Goal: Task Accomplishment & Management: Use online tool/utility

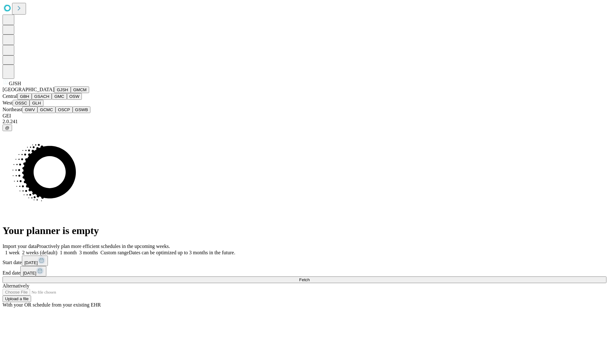
click at [54, 93] on button "GJSH" at bounding box center [62, 90] width 16 height 7
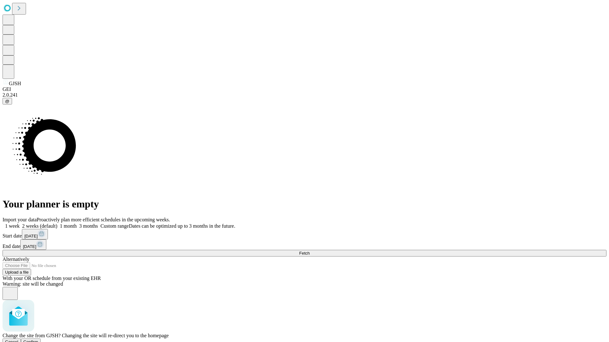
click at [38, 340] on span "Confirm" at bounding box center [30, 342] width 15 height 5
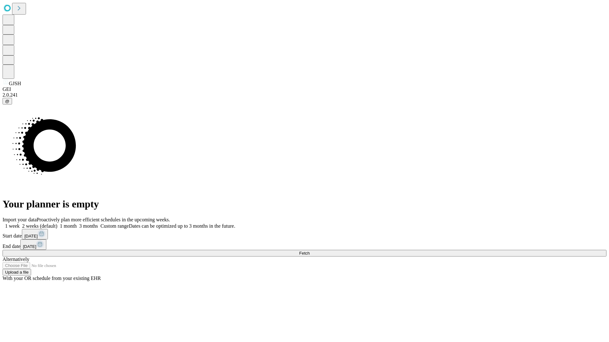
click at [20, 223] on label "1 week" at bounding box center [11, 225] width 17 height 5
click at [309, 251] on span "Fetch" at bounding box center [304, 253] width 10 height 5
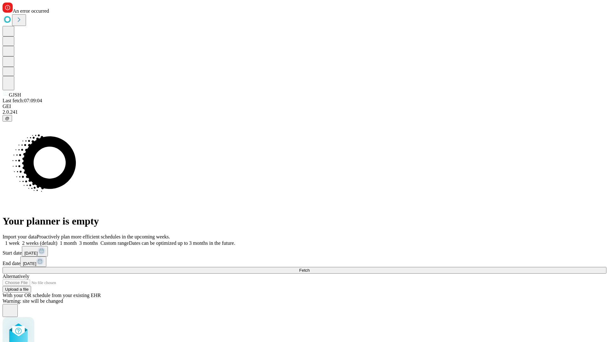
click at [20, 241] on label "1 week" at bounding box center [11, 243] width 17 height 5
click at [309, 268] on span "Fetch" at bounding box center [304, 270] width 10 height 5
click at [20, 241] on label "1 week" at bounding box center [11, 243] width 17 height 5
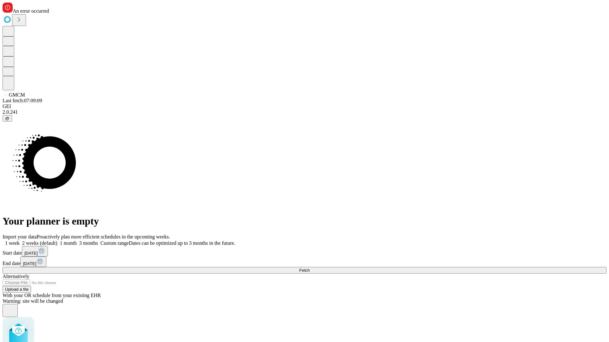
click at [309, 268] on span "Fetch" at bounding box center [304, 270] width 10 height 5
click at [20, 241] on label "1 week" at bounding box center [11, 243] width 17 height 5
click at [309, 268] on span "Fetch" at bounding box center [304, 270] width 10 height 5
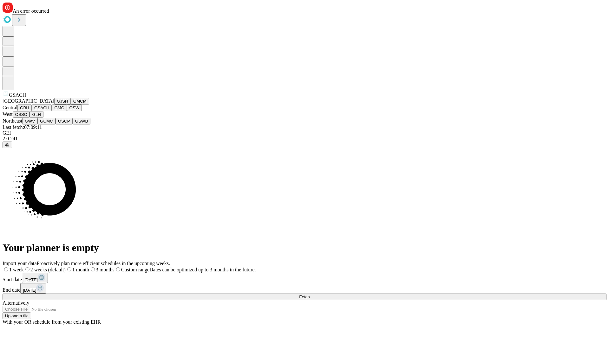
click at [52, 111] on button "GMC" at bounding box center [59, 108] width 15 height 7
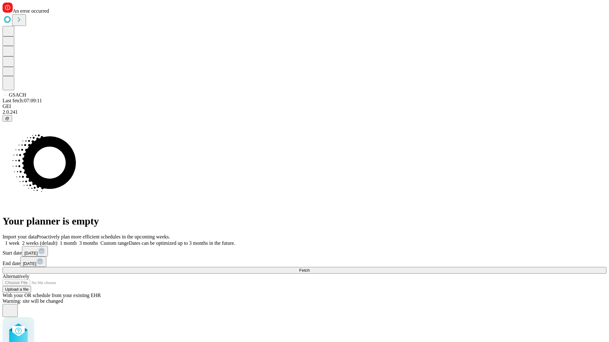
click at [20, 241] on label "1 week" at bounding box center [11, 243] width 17 height 5
click at [309, 268] on span "Fetch" at bounding box center [304, 270] width 10 height 5
click at [20, 241] on label "1 week" at bounding box center [11, 243] width 17 height 5
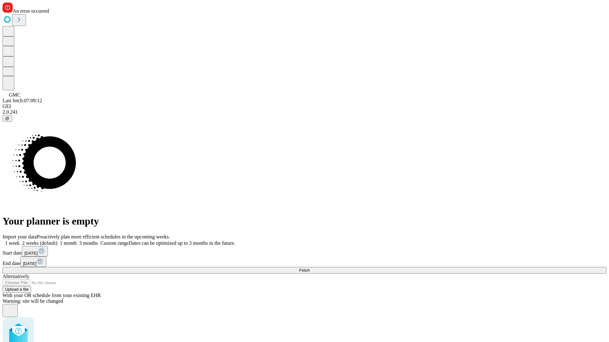
click at [309, 268] on span "Fetch" at bounding box center [304, 270] width 10 height 5
click at [20, 241] on label "1 week" at bounding box center [11, 243] width 17 height 5
click at [309, 268] on span "Fetch" at bounding box center [304, 270] width 10 height 5
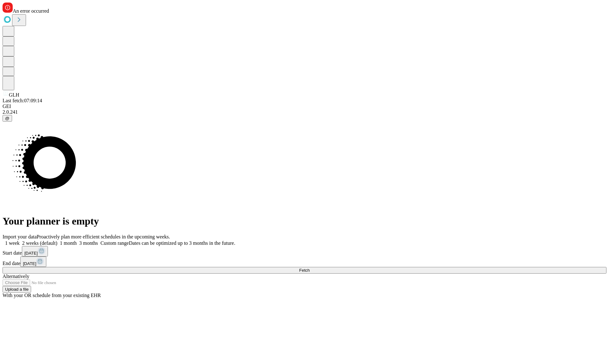
click at [20, 241] on label "1 week" at bounding box center [11, 243] width 17 height 5
click at [309, 268] on span "Fetch" at bounding box center [304, 270] width 10 height 5
click at [20, 241] on label "1 week" at bounding box center [11, 243] width 17 height 5
click at [309, 268] on span "Fetch" at bounding box center [304, 270] width 10 height 5
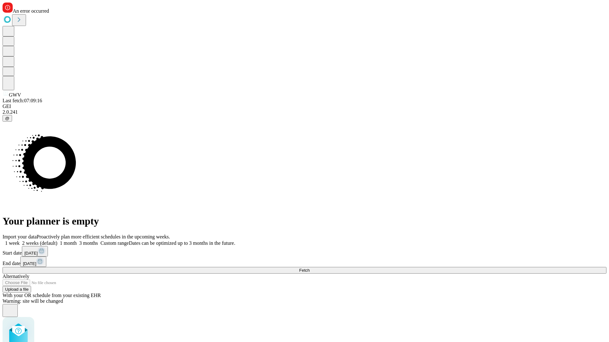
click at [20, 241] on label "1 week" at bounding box center [11, 243] width 17 height 5
click at [309, 268] on span "Fetch" at bounding box center [304, 270] width 10 height 5
click at [20, 241] on label "1 week" at bounding box center [11, 243] width 17 height 5
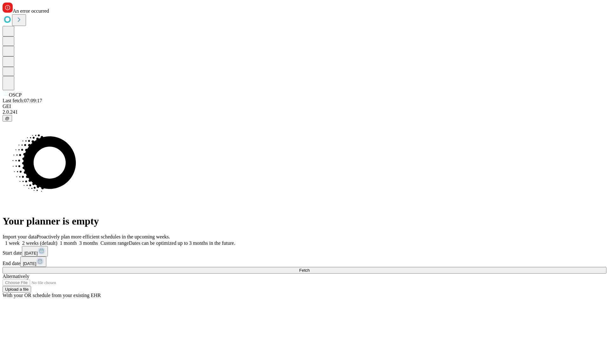
click at [309, 268] on span "Fetch" at bounding box center [304, 270] width 10 height 5
click at [20, 241] on label "1 week" at bounding box center [11, 243] width 17 height 5
click at [309, 268] on span "Fetch" at bounding box center [304, 270] width 10 height 5
